Goal: Complete application form

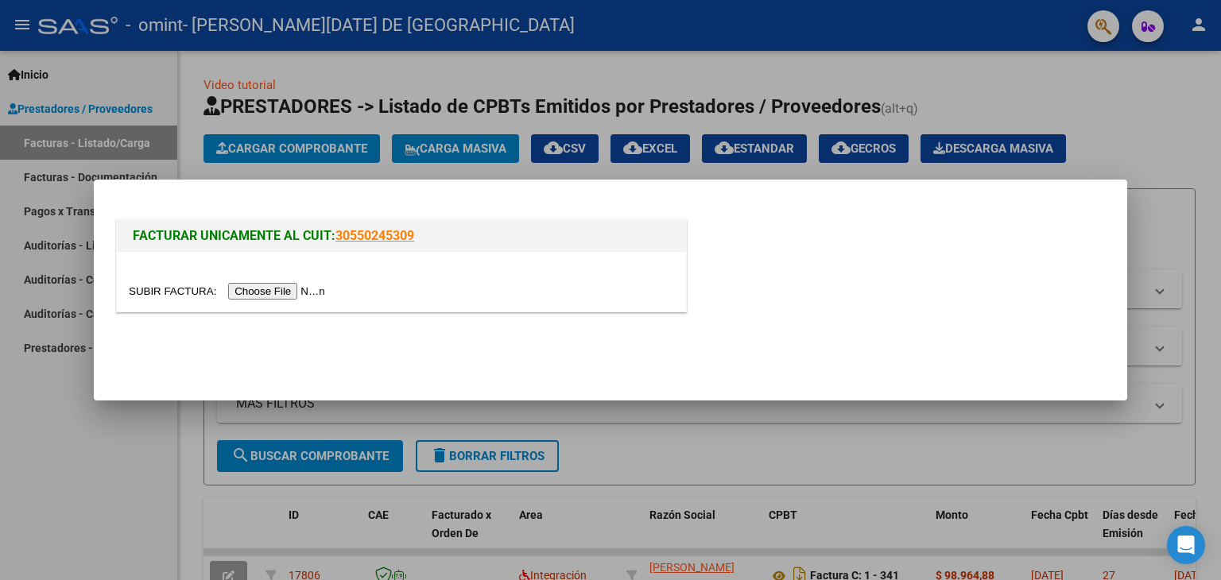
click at [267, 293] on input "file" at bounding box center [229, 291] width 201 height 17
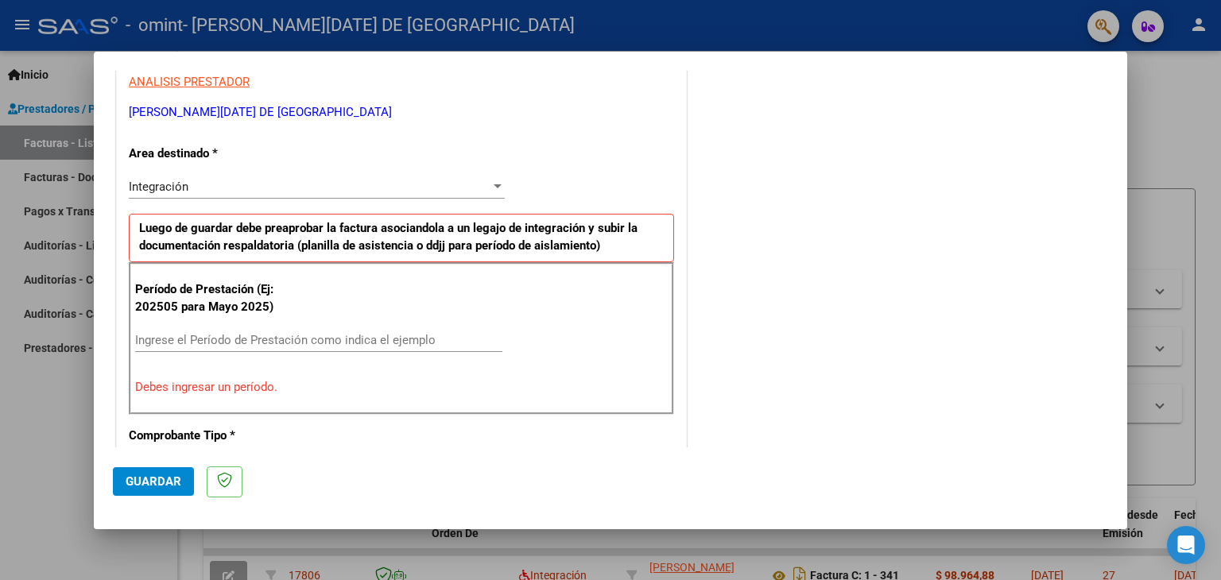
scroll to position [318, 0]
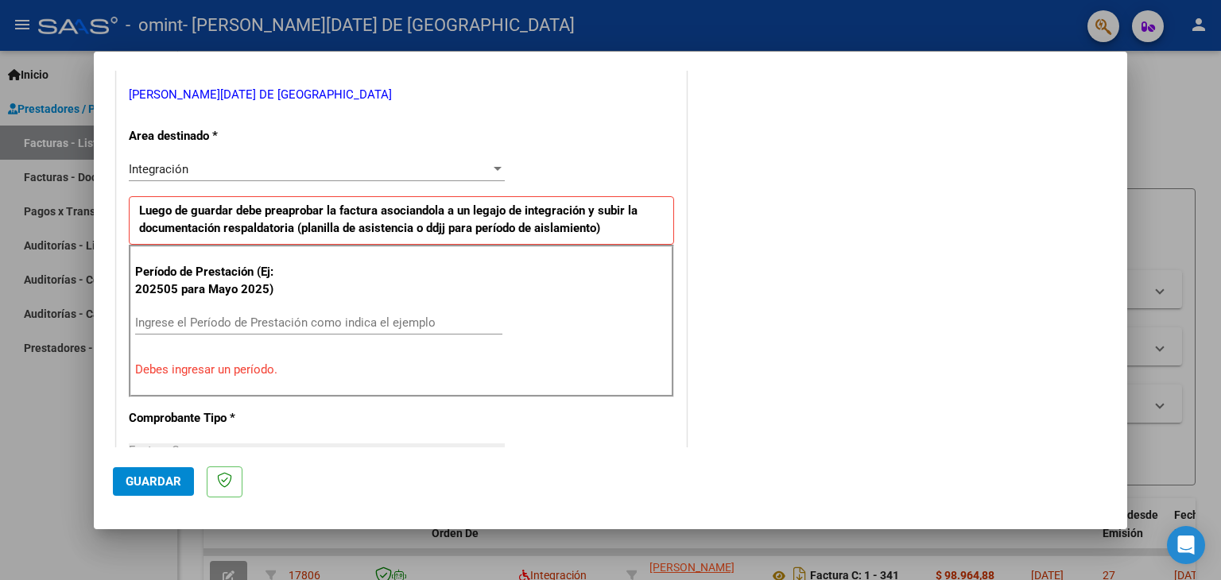
click at [257, 305] on div "Período de Prestación (Ej: 202505 para [DATE]) Ingrese el Período de Prestación…" at bounding box center [401, 321] width 545 height 153
click at [261, 315] on input "Ingrese el Período de Prestación como indica el ejemplo" at bounding box center [318, 322] width 367 height 14
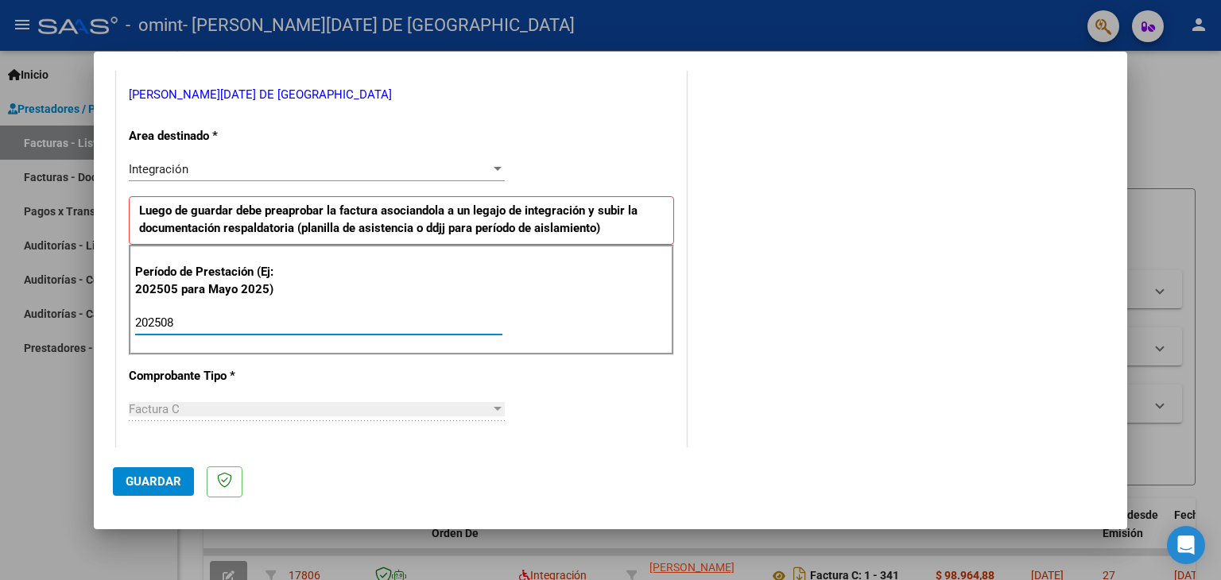
type input "202508"
click at [261, 160] on div "Integración Seleccionar Area" at bounding box center [317, 169] width 376 height 24
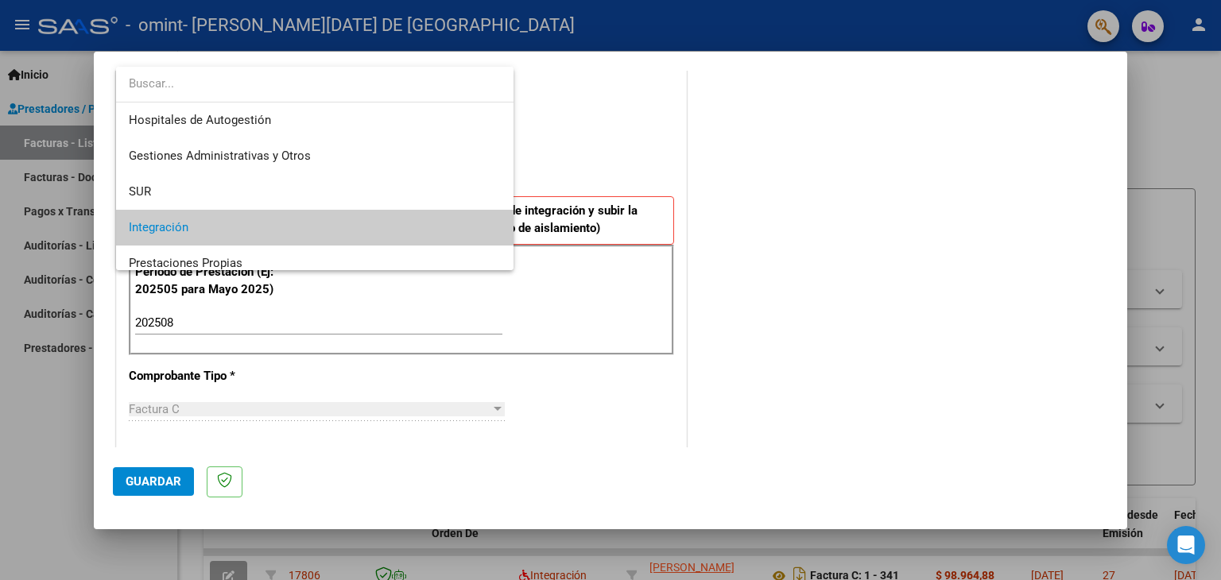
scroll to position [59, 0]
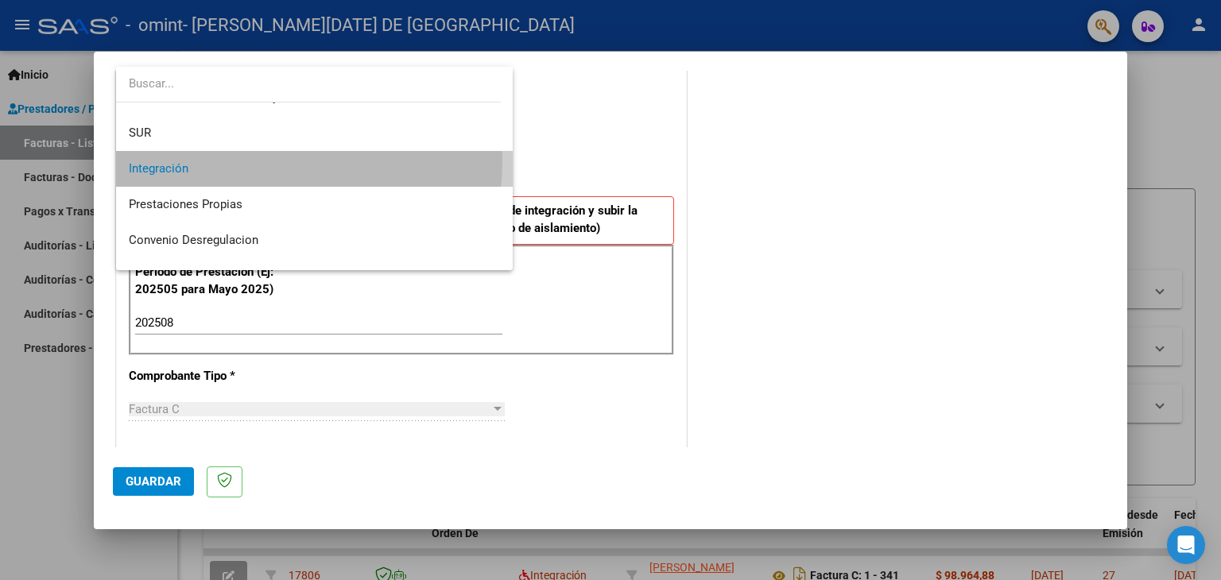
click at [261, 160] on span "Integración" at bounding box center [315, 169] width 372 height 36
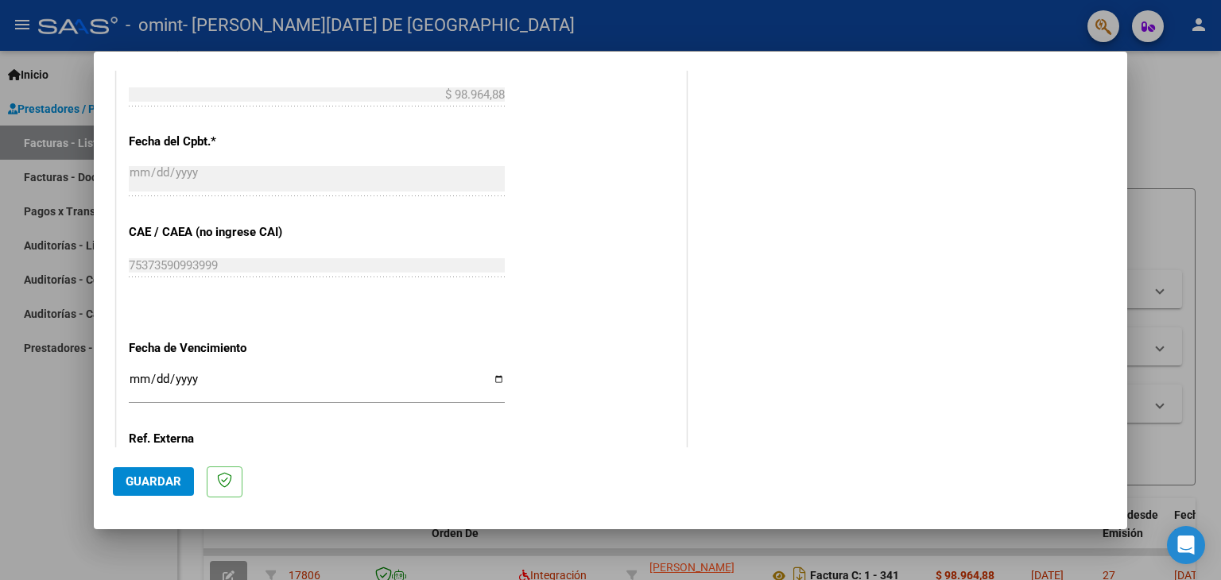
scroll to position [954, 0]
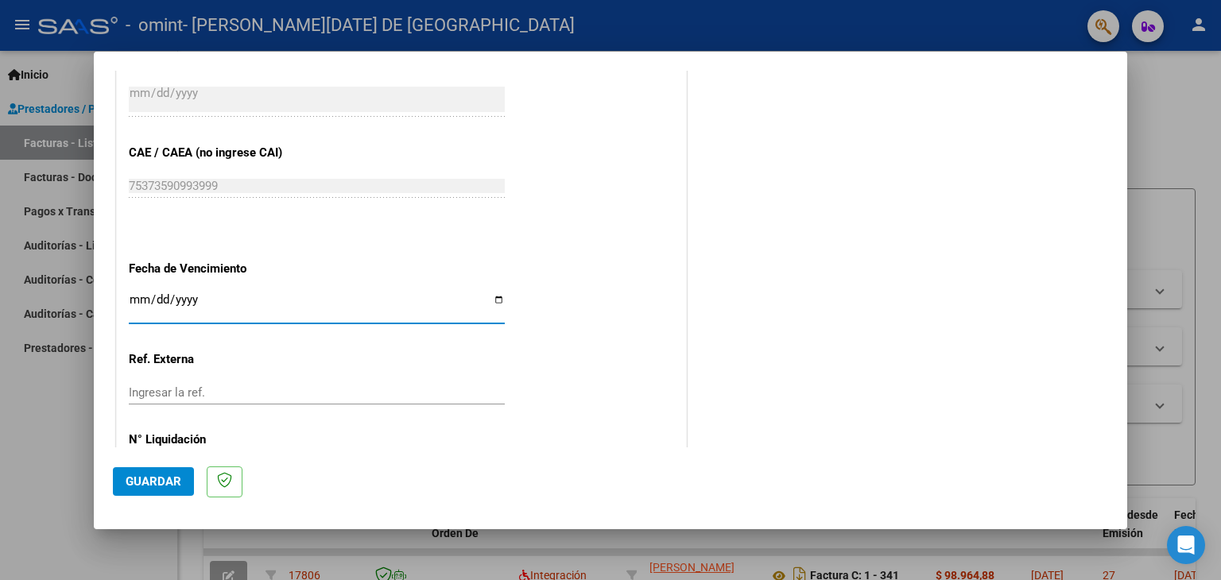
click at [487, 302] on input "Ingresar la fecha" at bounding box center [317, 305] width 376 height 25
type input "[DATE]"
click at [168, 478] on span "Guardar" at bounding box center [154, 481] width 56 height 14
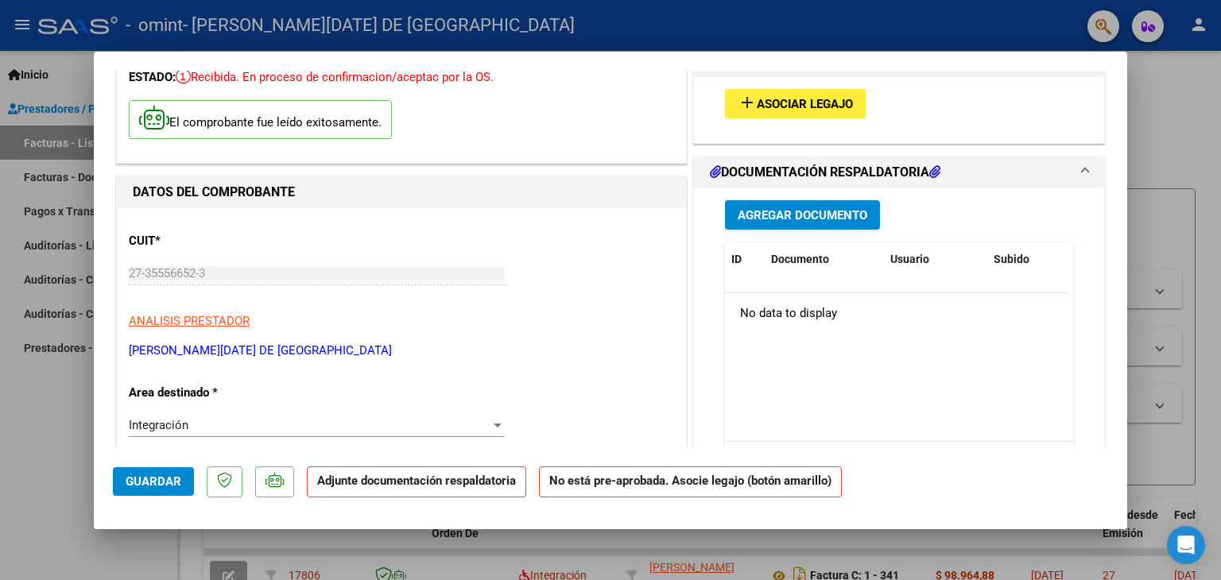
scroll to position [159, 0]
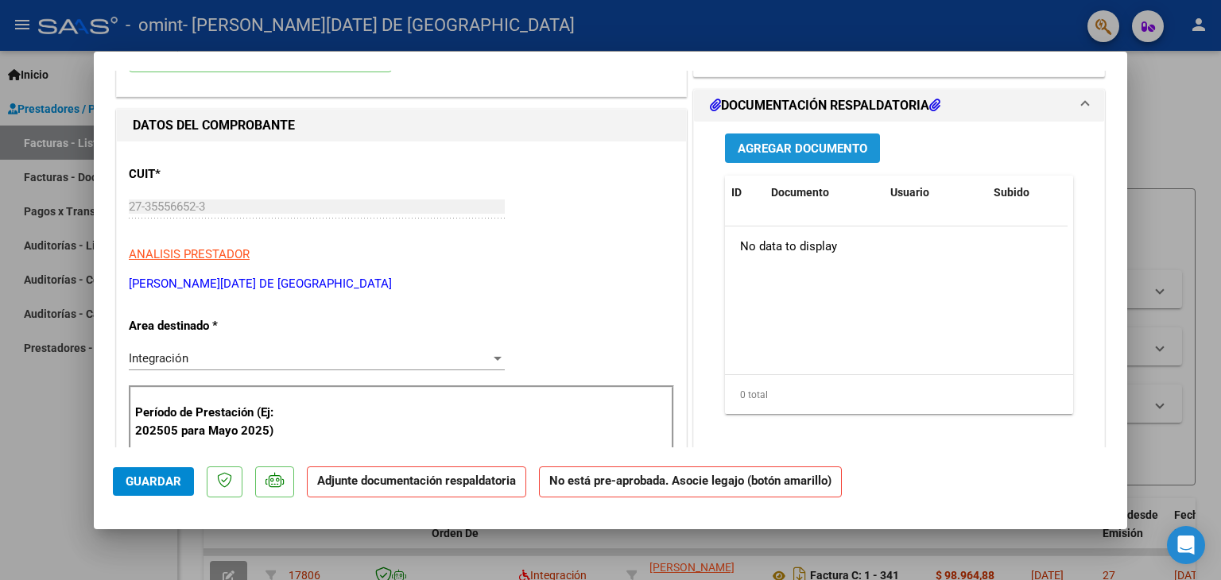
click at [840, 151] on span "Agregar Documento" at bounding box center [802, 148] width 130 height 14
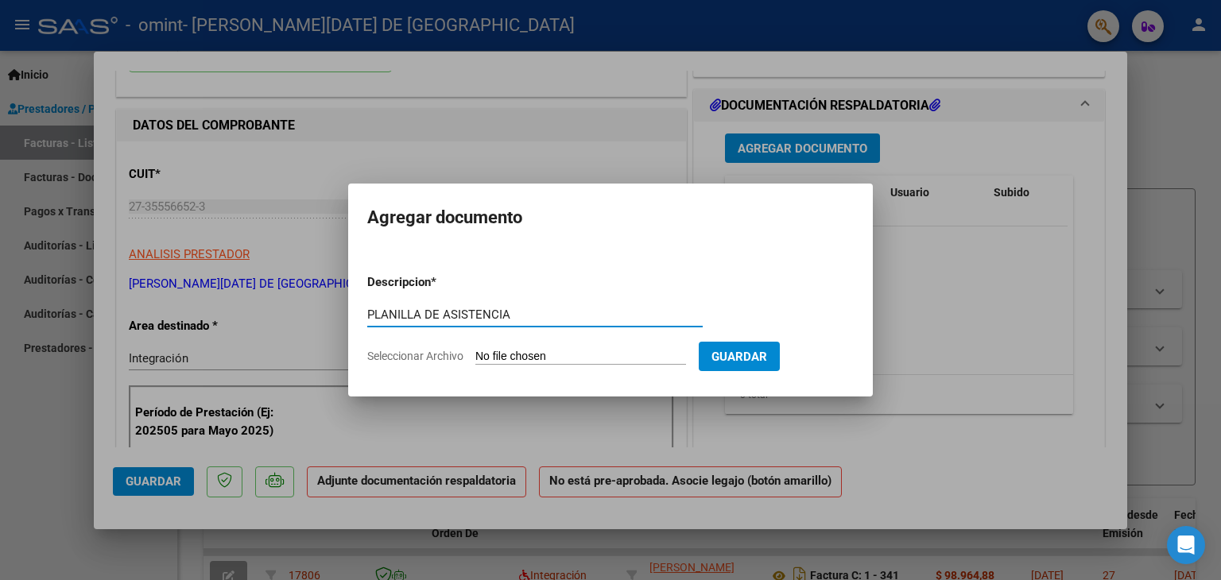
type input "PLANILLA DE ASISTENCIA"
click at [574, 359] on input "Seleccionar Archivo" at bounding box center [580, 357] width 211 height 15
type input "C:\fakepath\Documento (100).pdf"
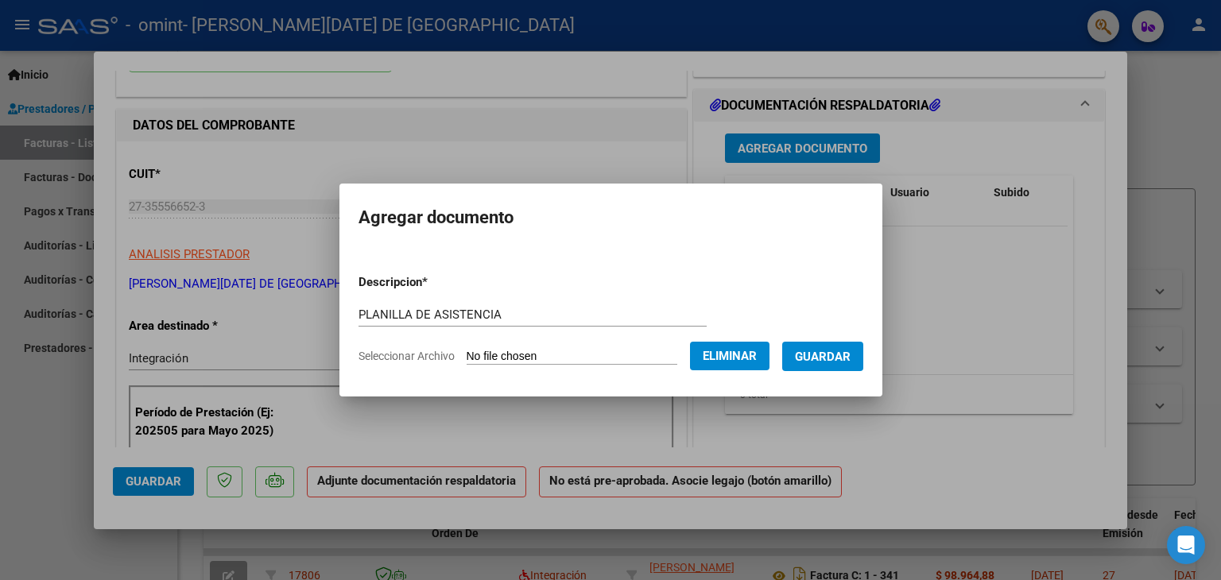
click at [822, 355] on span "Guardar" at bounding box center [823, 357] width 56 height 14
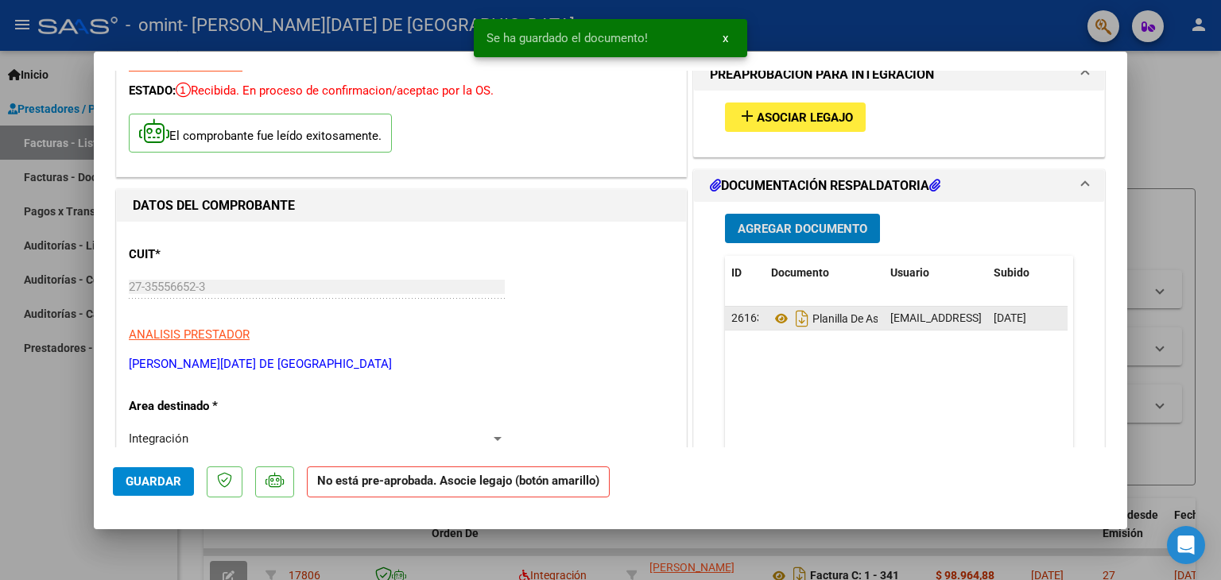
scroll to position [0, 0]
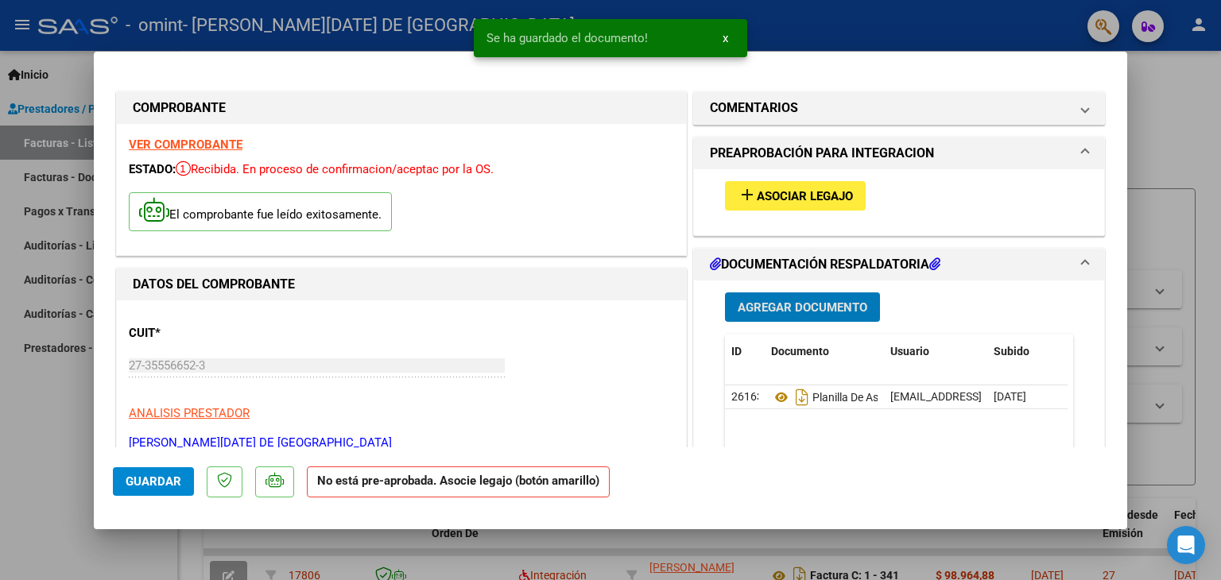
click at [815, 195] on span "Asociar Legajo" at bounding box center [805, 196] width 96 height 14
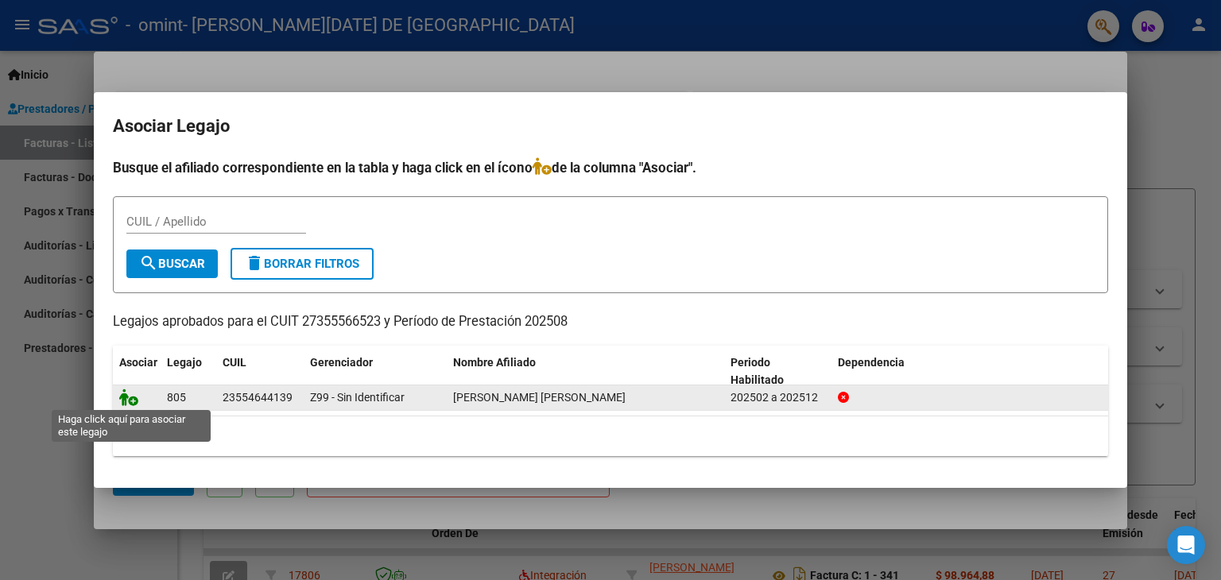
click at [128, 399] on icon at bounding box center [128, 397] width 19 height 17
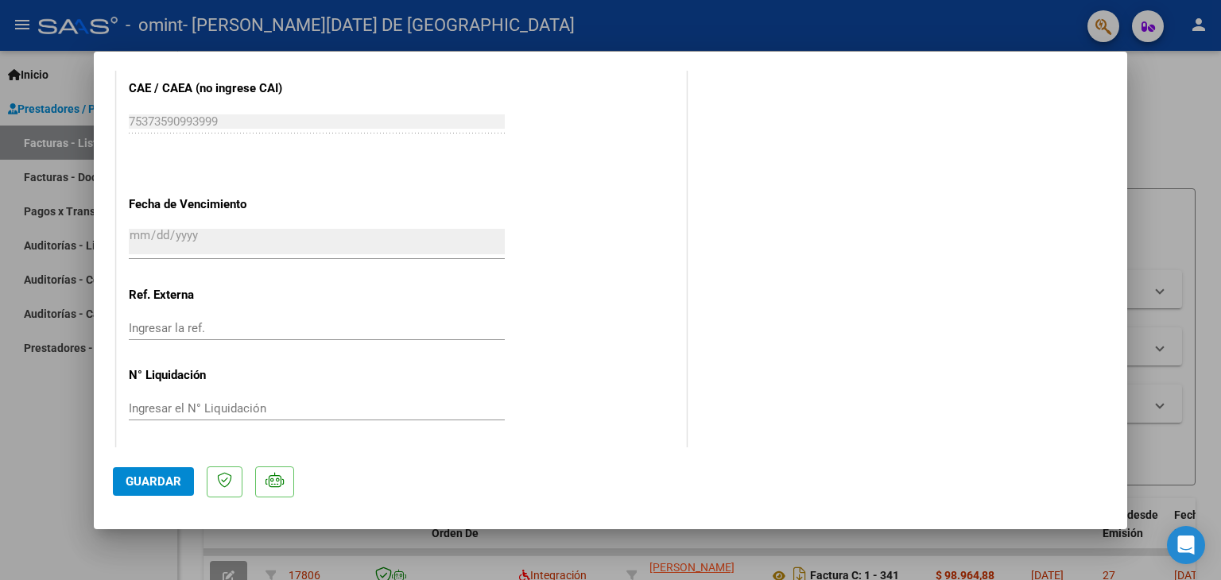
scroll to position [1043, 0]
click at [154, 485] on span "Guardar" at bounding box center [154, 481] width 56 height 14
